Goal: Find contact information: Find contact information

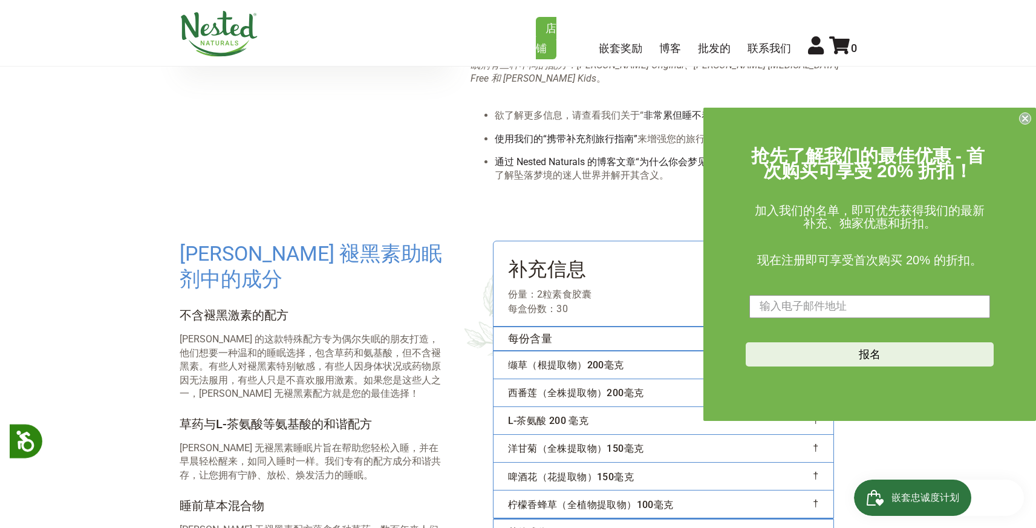
click at [1023, 114] on circle "关闭对话框" at bounding box center [1024, 117] width 11 height 11
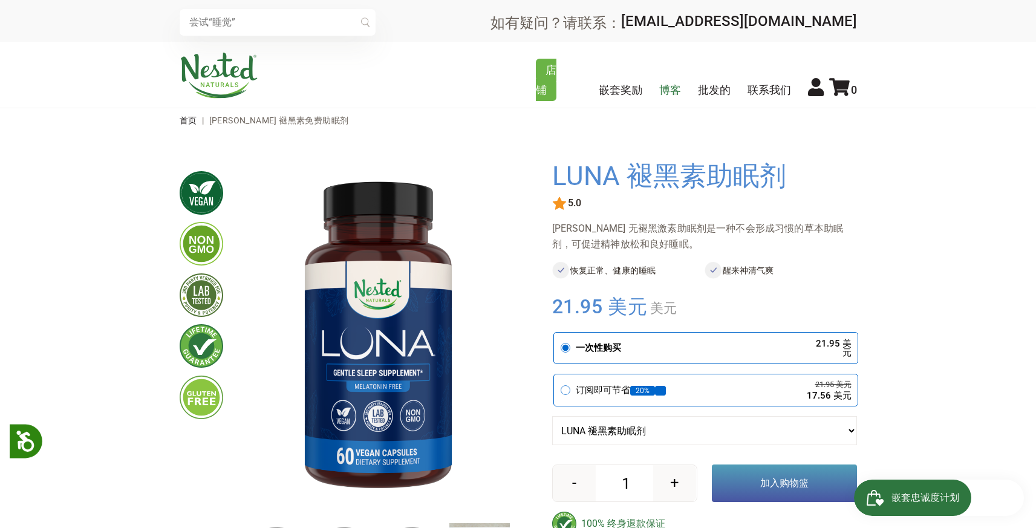
click at [675, 88] on font "博客" at bounding box center [670, 89] width 22 height 13
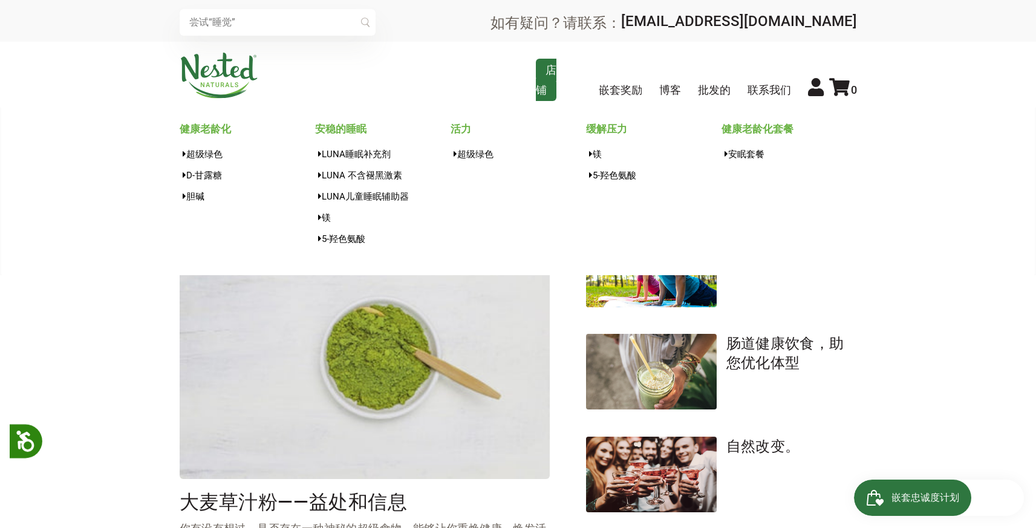
click at [544, 82] on link "店铺" at bounding box center [546, 80] width 21 height 42
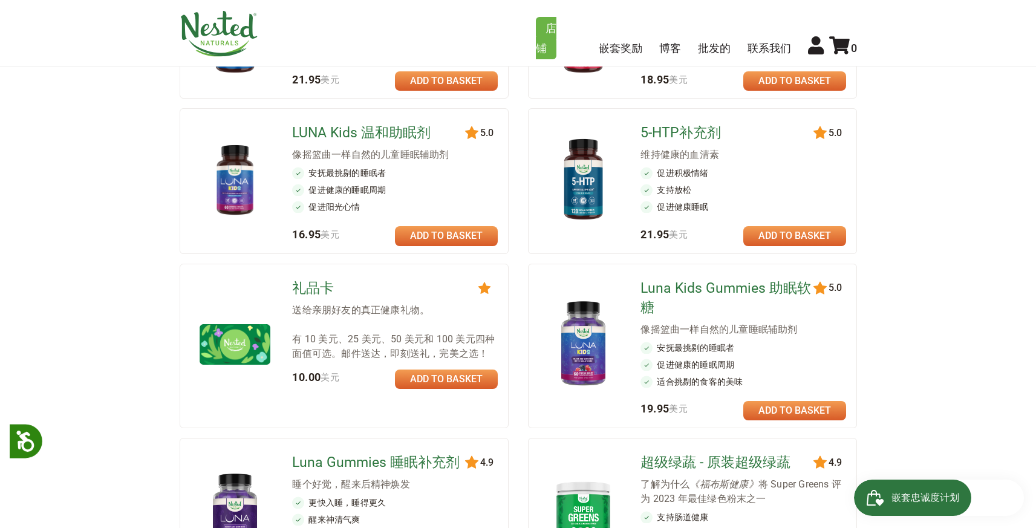
scroll to position [626, 0]
click at [379, 129] on font "LUNA Kids 温和助眠剂" at bounding box center [361, 133] width 138 height 16
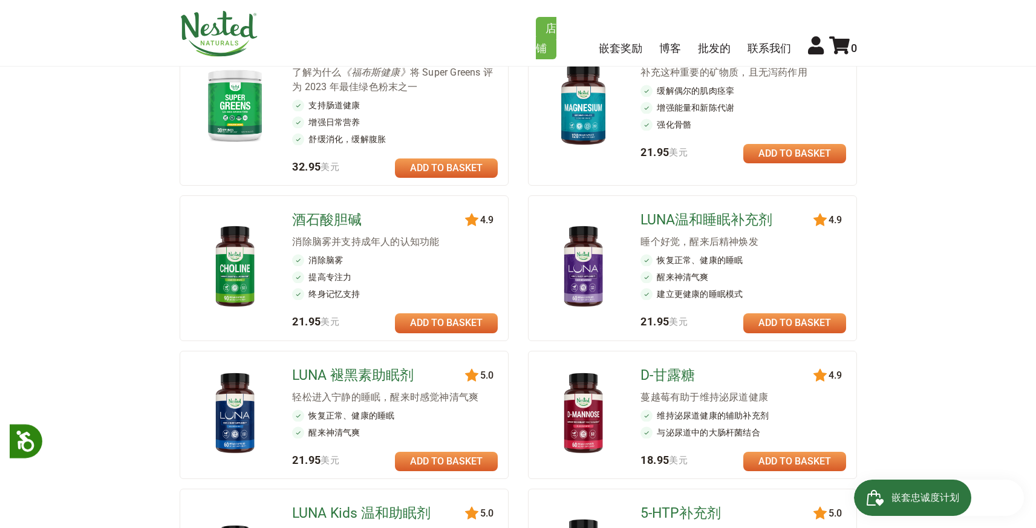
scroll to position [249, 0]
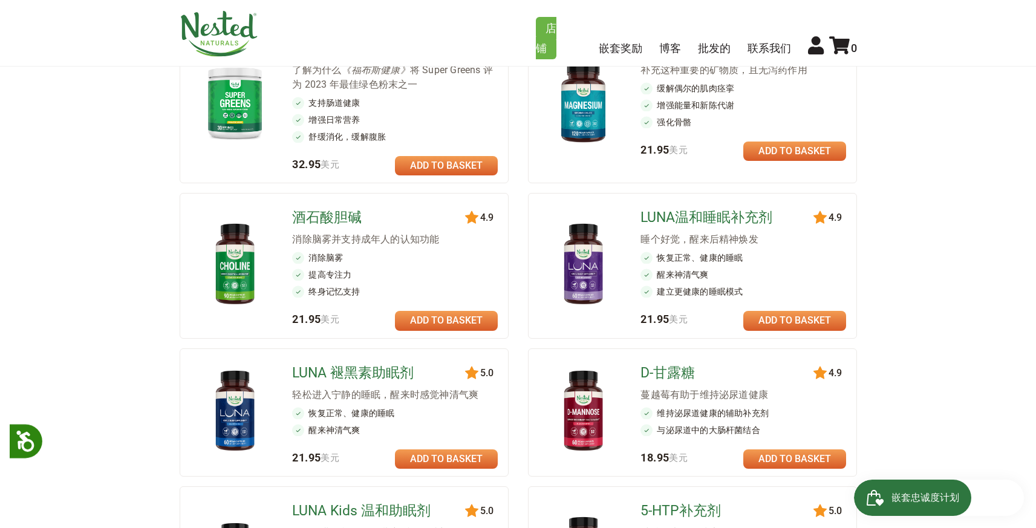
click at [450, 459] on link at bounding box center [446, 458] width 103 height 19
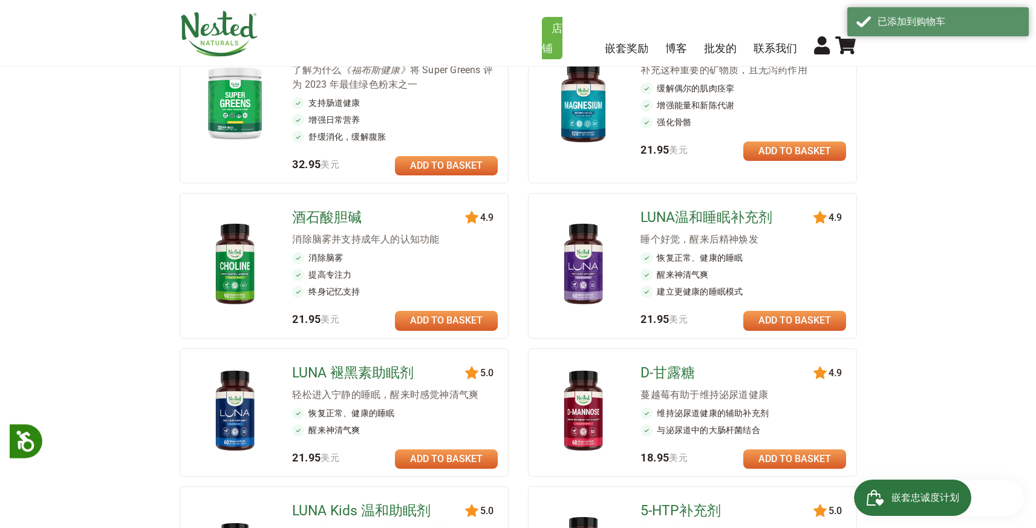
click at [357, 373] on font "LUNA 褪黑素助眠剂" at bounding box center [353, 373] width 122 height 16
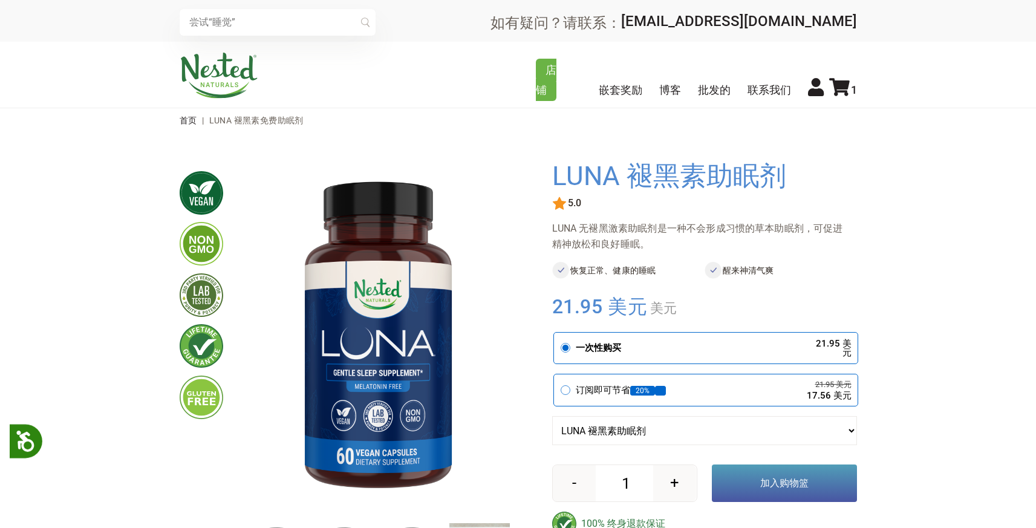
click at [582, 486] on button "-" at bounding box center [574, 483] width 43 height 36
click at [578, 485] on button "-" at bounding box center [574, 483] width 43 height 36
click at [770, 89] on font "联系我们" at bounding box center [769, 89] width 44 height 13
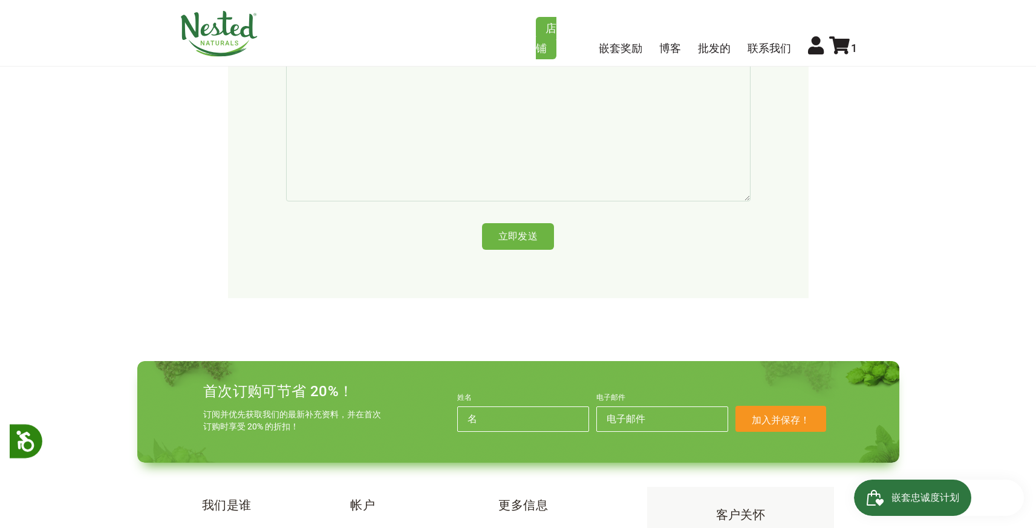
scroll to position [729, 0]
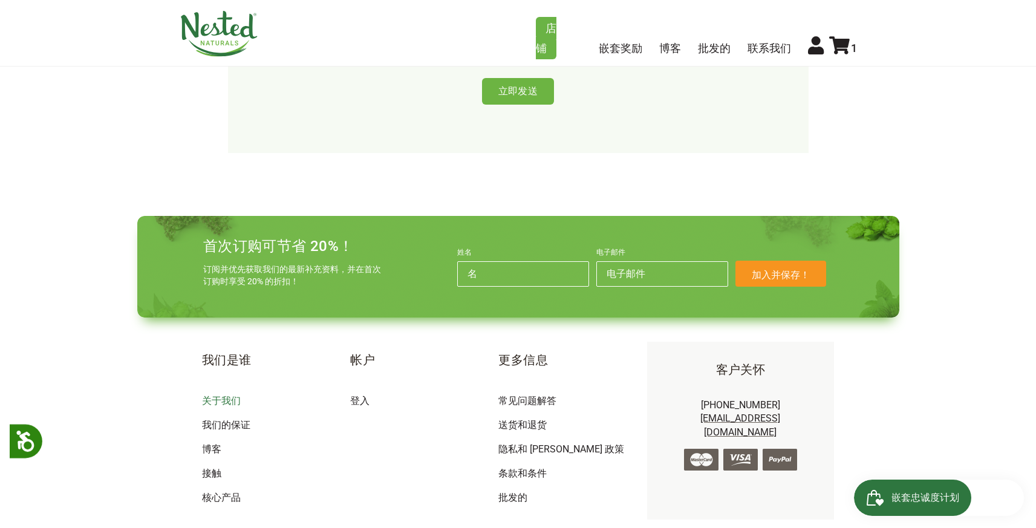
click at [233, 395] on font "关于我们" at bounding box center [221, 400] width 39 height 11
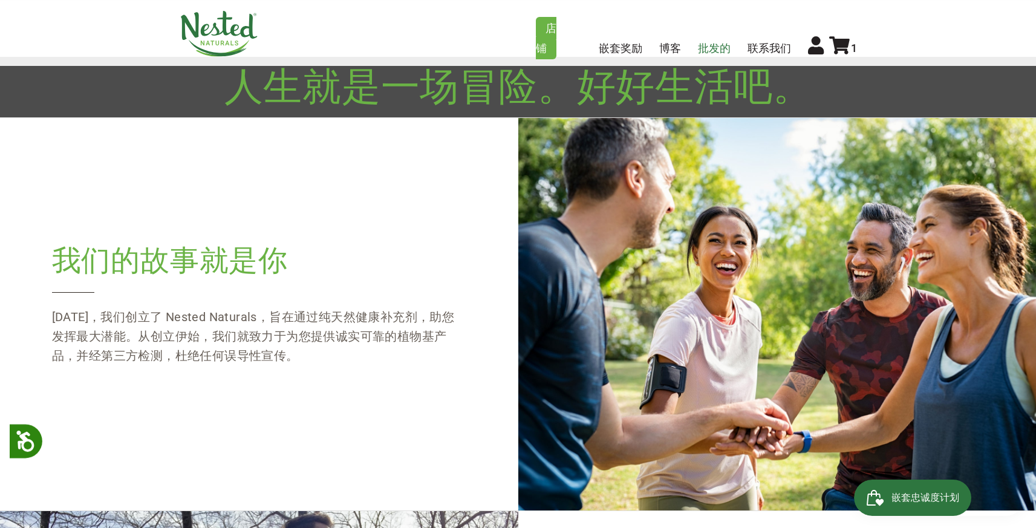
click at [719, 45] on font "批发的" at bounding box center [714, 48] width 33 height 13
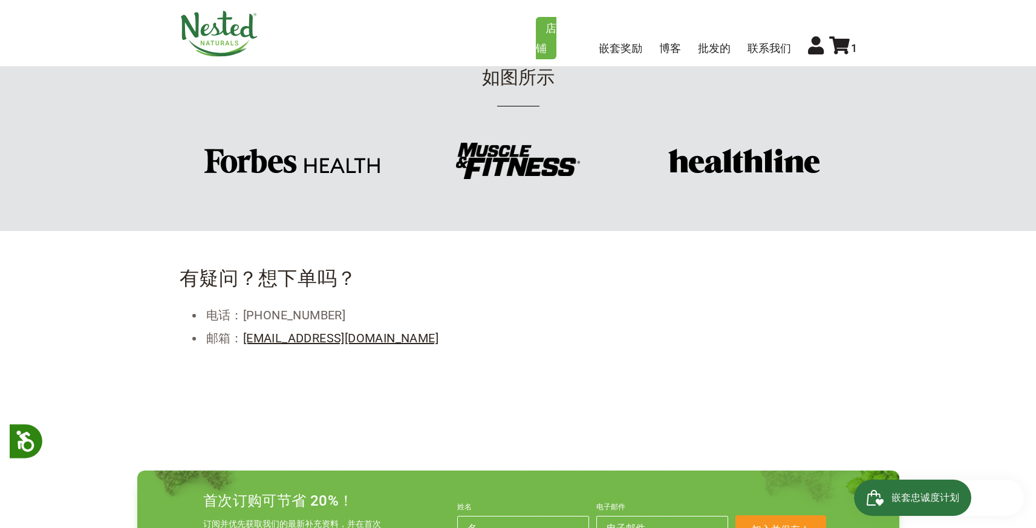
scroll to position [705, 0]
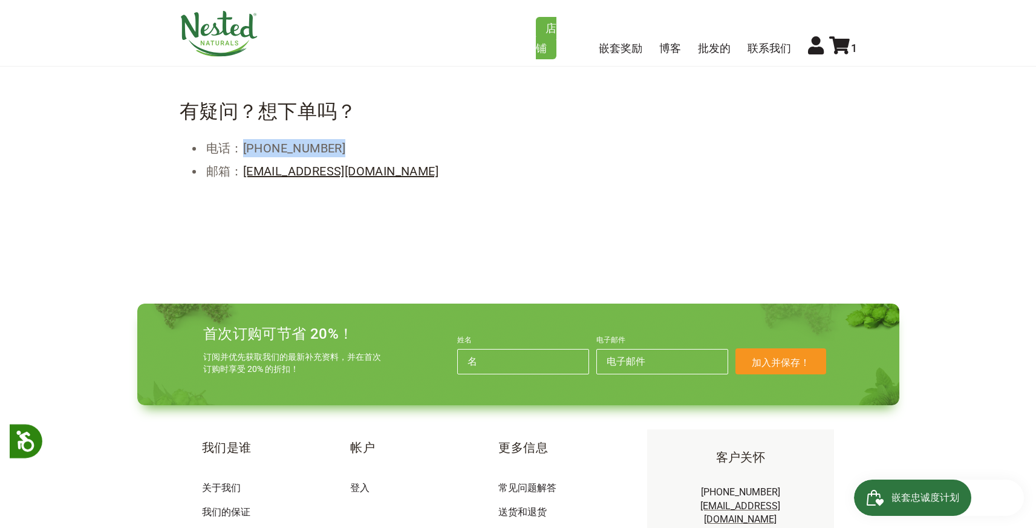
drag, startPoint x: 244, startPoint y: 148, endPoint x: 350, endPoint y: 145, distance: 105.8
click at [350, 145] on li "电话：1-855-908-0605" at bounding box center [530, 148] width 653 height 23
copy font "1-855-908-0605"
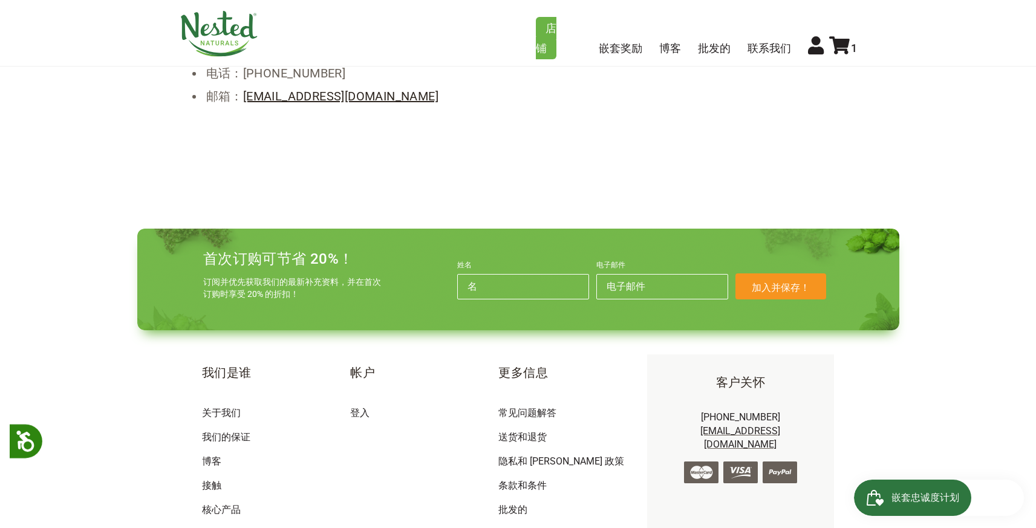
scroll to position [866, 0]
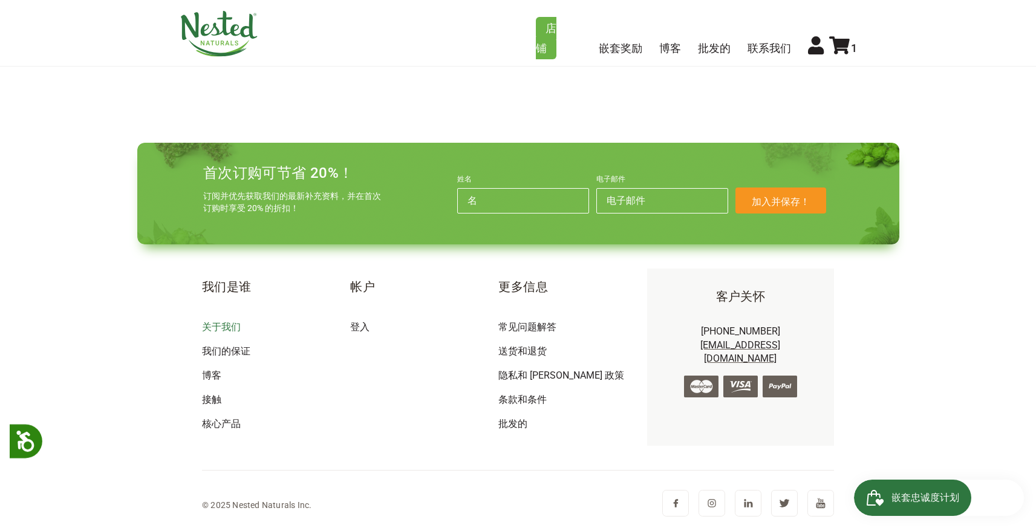
click at [226, 327] on font "关于我们" at bounding box center [221, 326] width 39 height 11
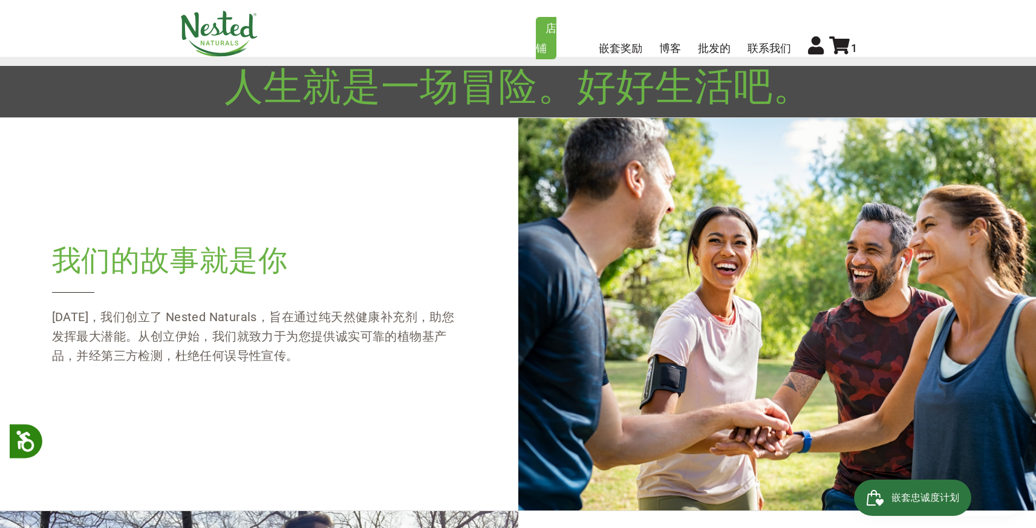
click at [218, 29] on img at bounding box center [219, 34] width 79 height 46
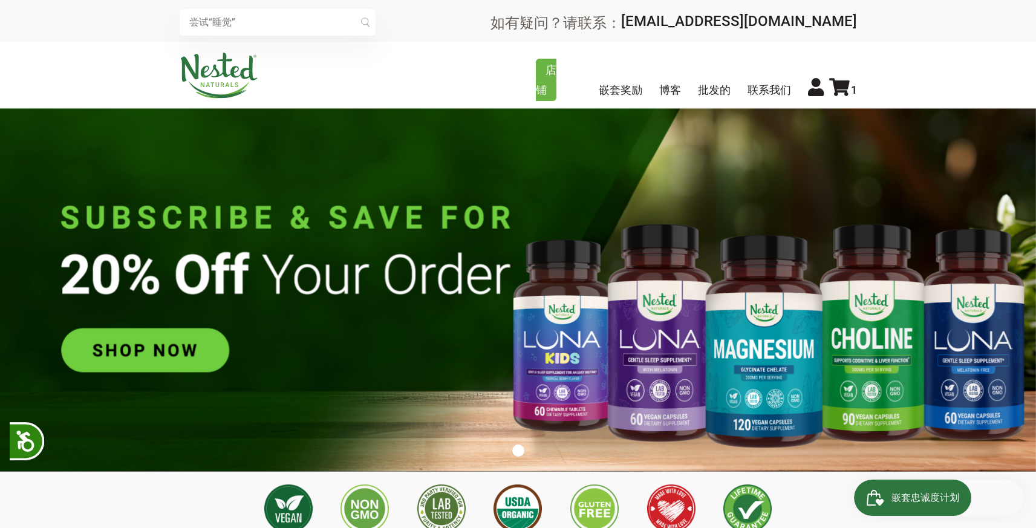
scroll to position [0, 1699]
